Goal: Check status: Check status

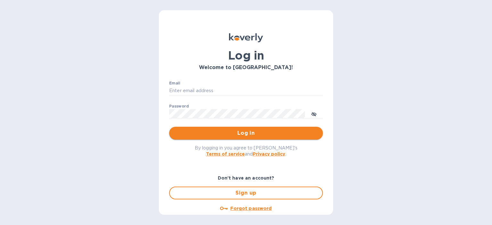
type input "[PERSON_NAME][EMAIL_ADDRESS][DOMAIN_NAME]"
click at [245, 133] on span "Log in" at bounding box center [246, 134] width 144 height 8
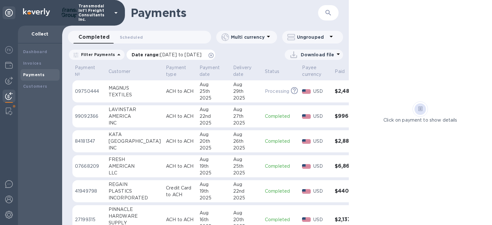
click at [214, 55] on icon at bounding box center [211, 55] width 5 height 5
click at [113, 158] on div "FRESH" at bounding box center [135, 159] width 52 height 7
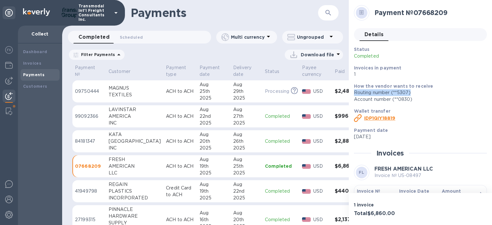
drag, startPoint x: 490, startPoint y: 95, endPoint x: 466, endPoint y: 85, distance: 25.6
click at [466, 85] on div "Payment № 07668209 Details 0 Status Completed Invoices in payment 1 How the ven…" at bounding box center [420, 96] width 143 height 193
click at [255, 9] on h1 "Payments" at bounding box center [214, 12] width 166 height 13
click at [226, 16] on h1 "Payments" at bounding box center [214, 12] width 166 height 13
click at [157, 55] on div "Download file" at bounding box center [235, 55] width 215 height 10
